Goal: Connect with others: Connect with others

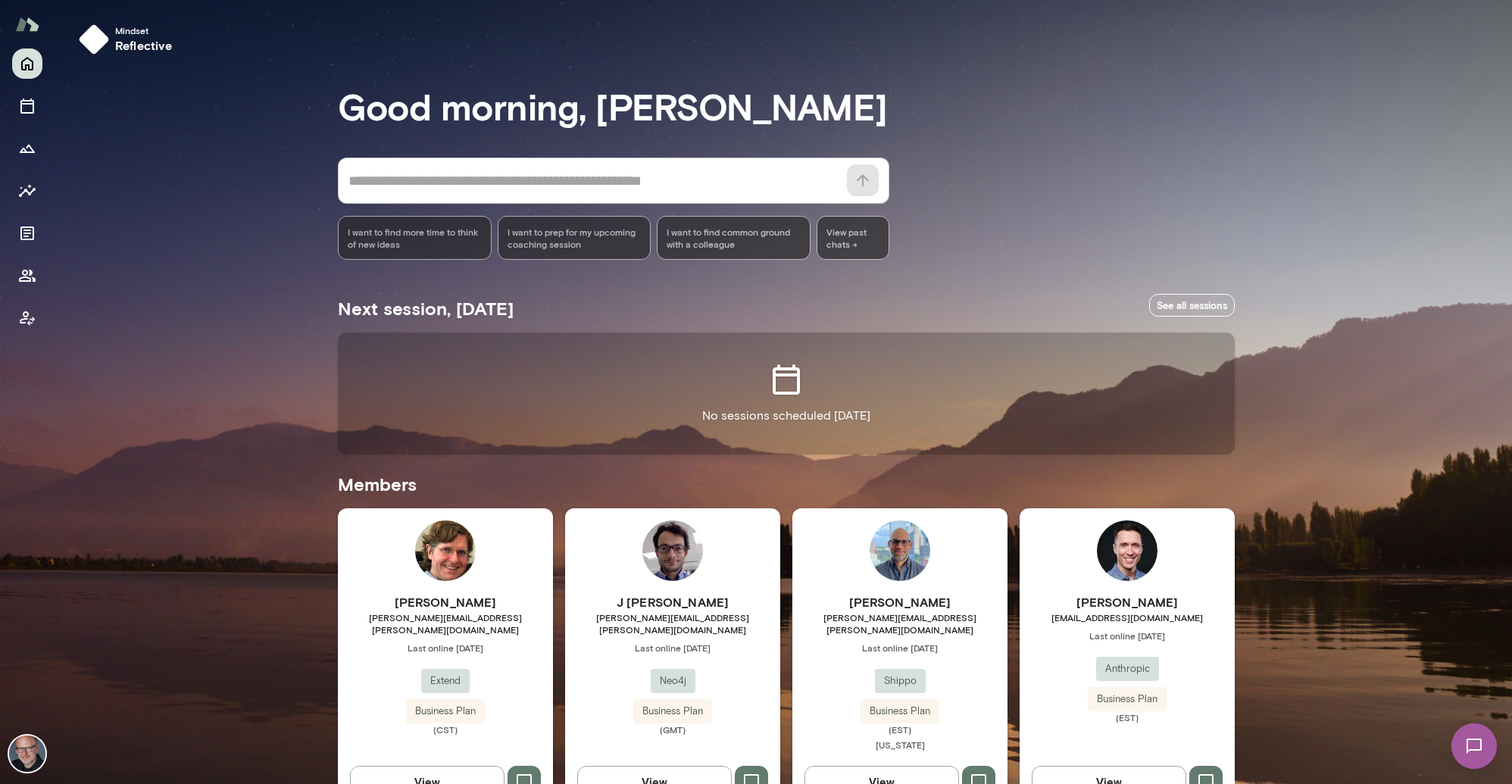
click at [1478, 759] on img at bounding box center [1474, 746] width 62 height 62
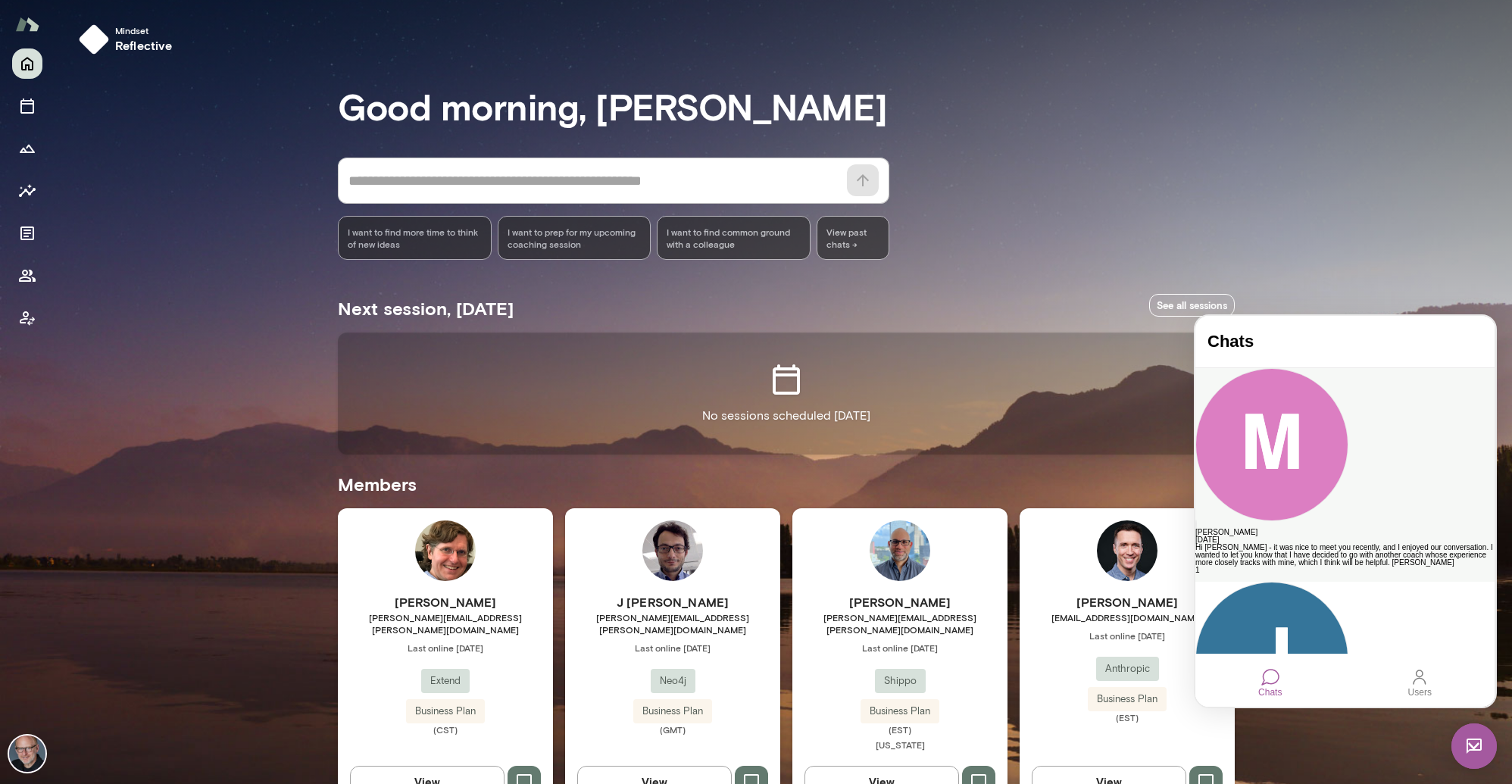
click at [1352, 544] on div "Hi Nick - it was nice to meet you recently, and I enjoyed our conversation. I w…" at bounding box center [1344, 555] width 299 height 23
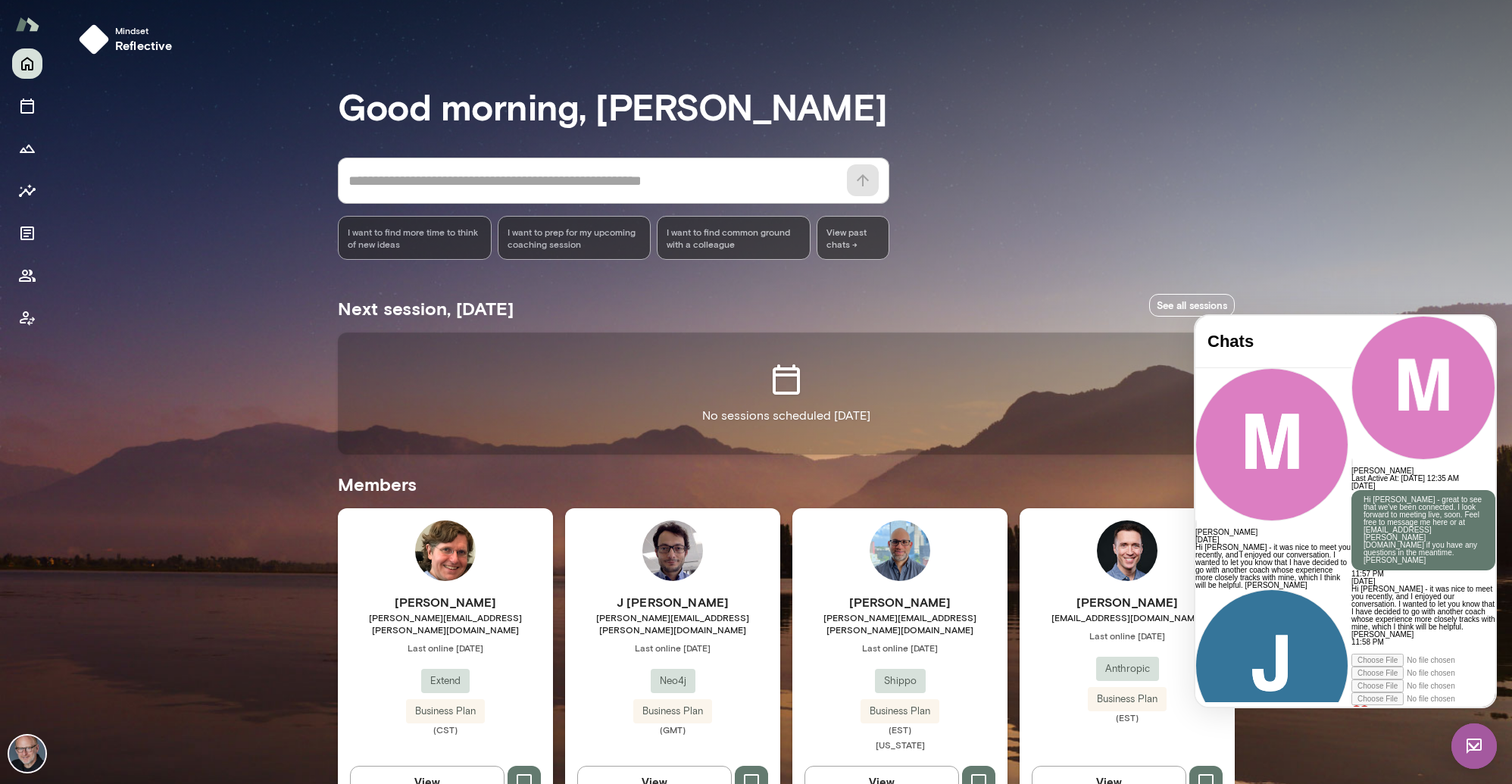
scroll to position [161, 0]
click at [1351, 646] on div at bounding box center [1423, 650] width 144 height 7
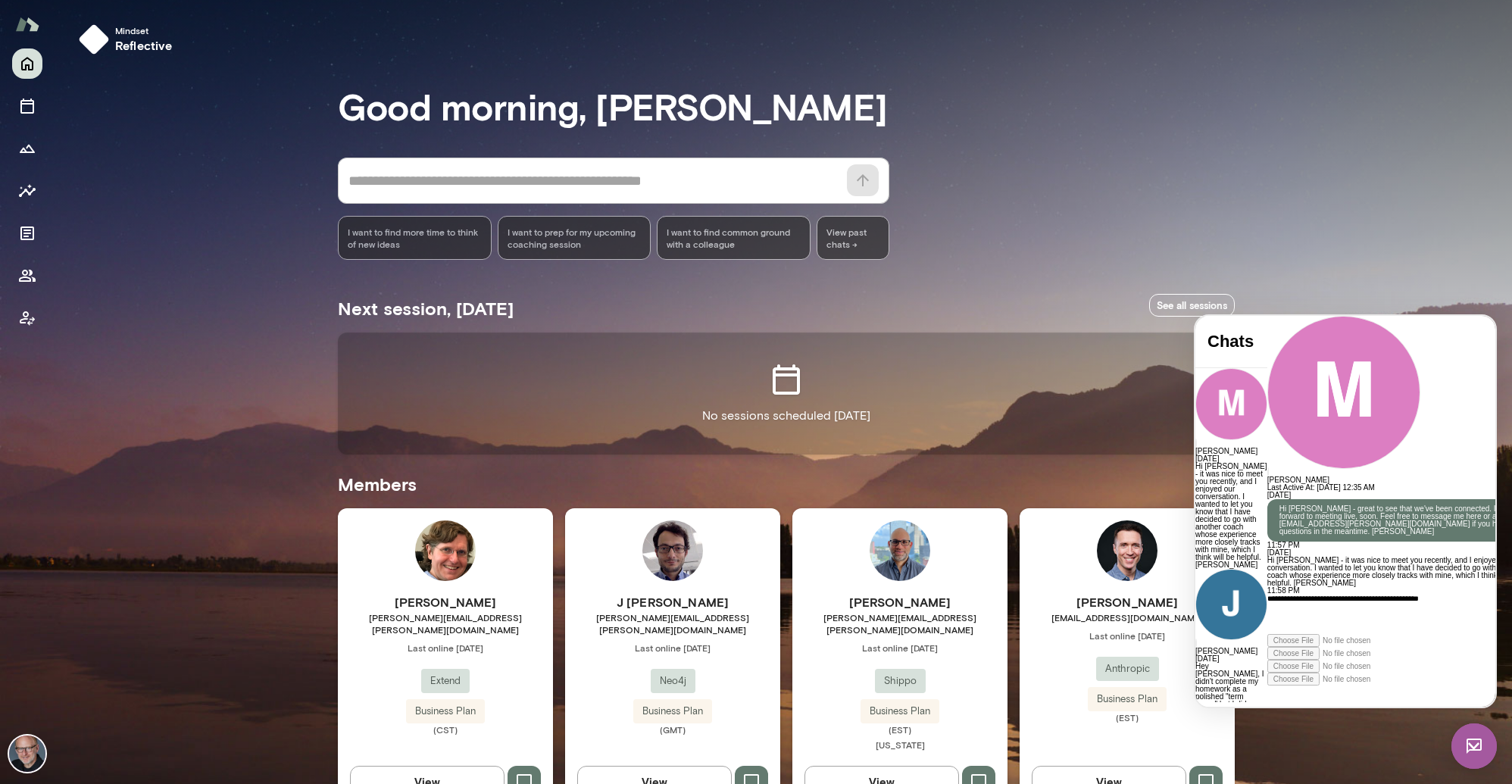
click at [1268, 685] on icon at bounding box center [1268, 685] width 0 height 0
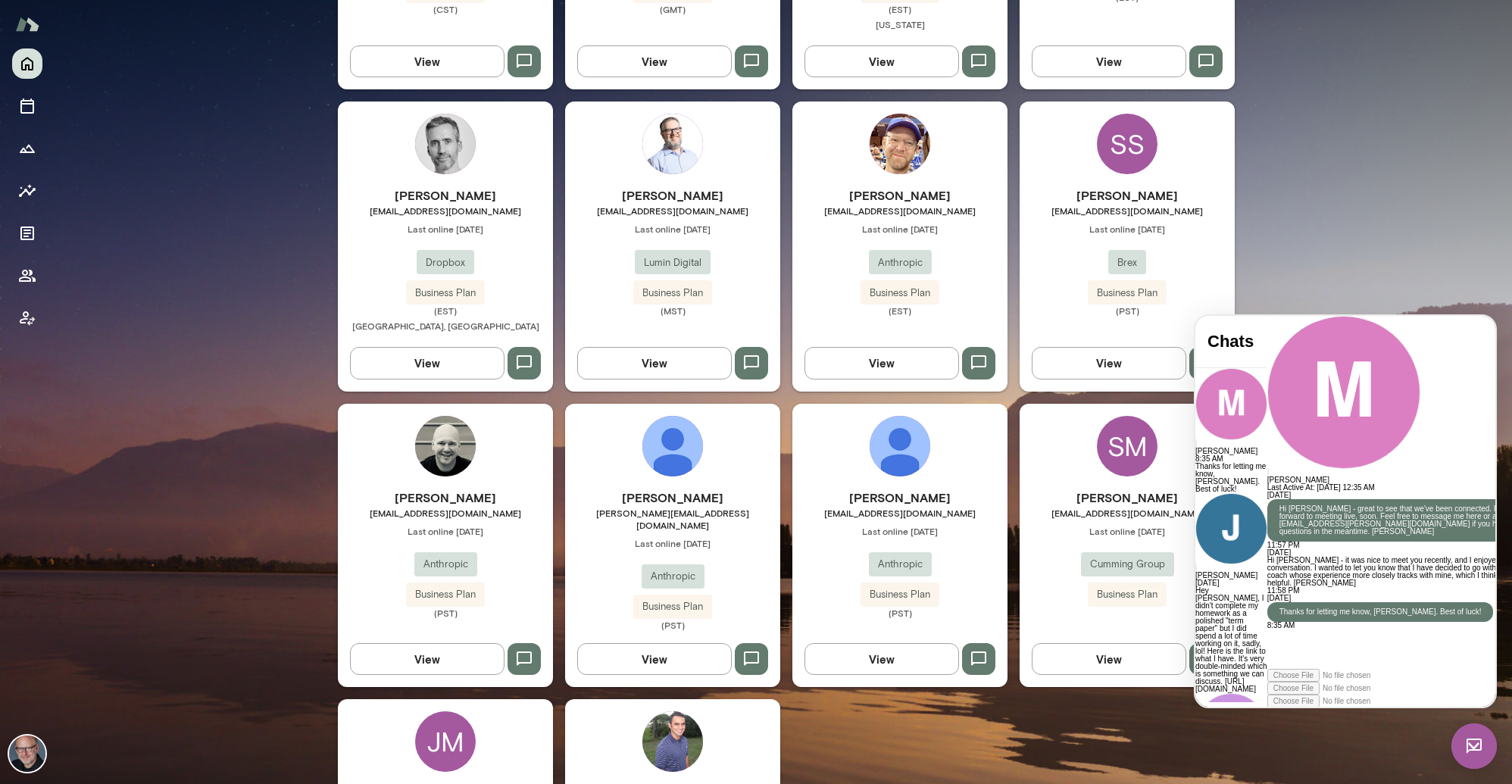
scroll to position [721, 0]
click at [722, 488] on h6 "Michael Sellitto" at bounding box center [672, 497] width 215 height 18
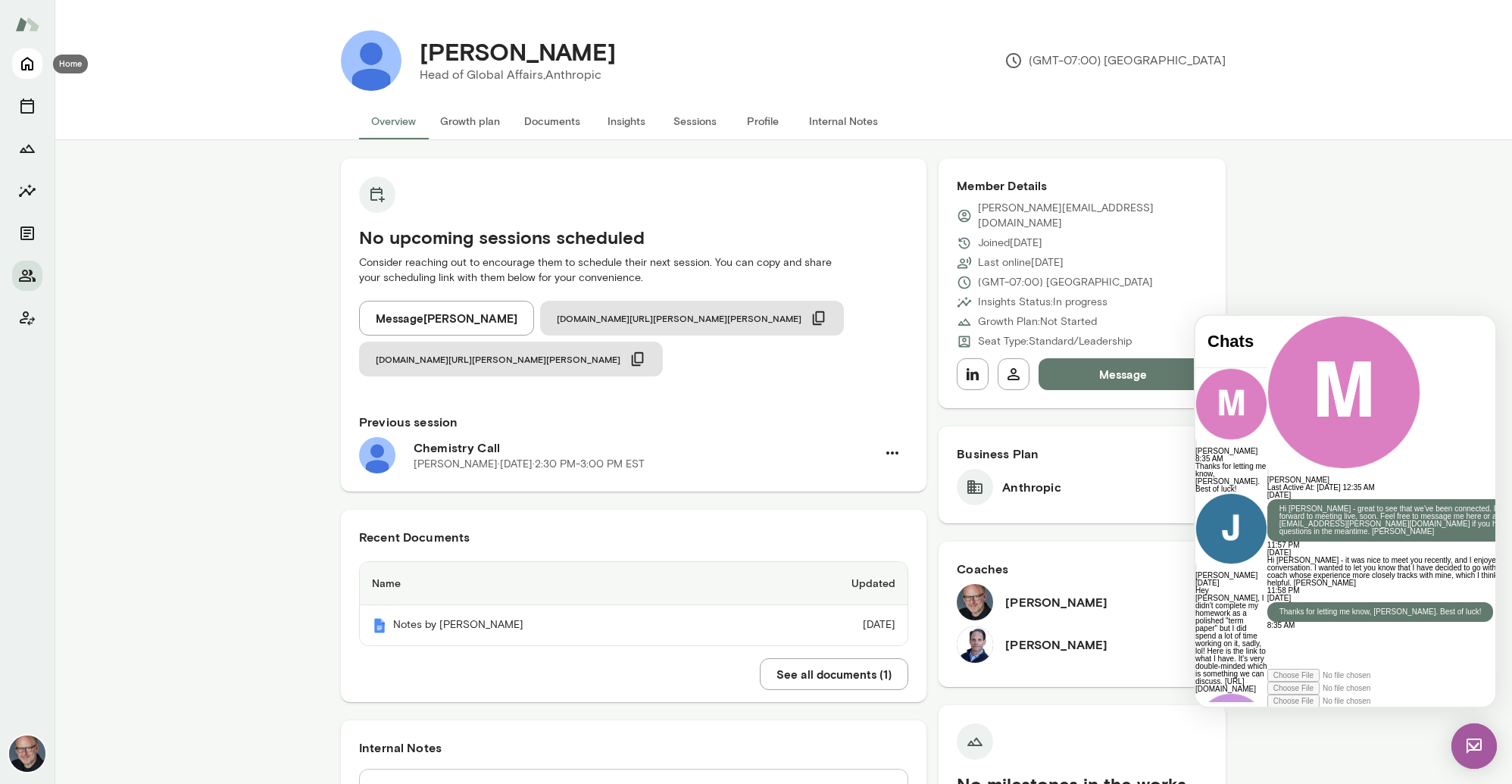
click at [36, 60] on button "Home" at bounding box center [26, 63] width 30 height 30
